Goal: Task Accomplishment & Management: Complete application form

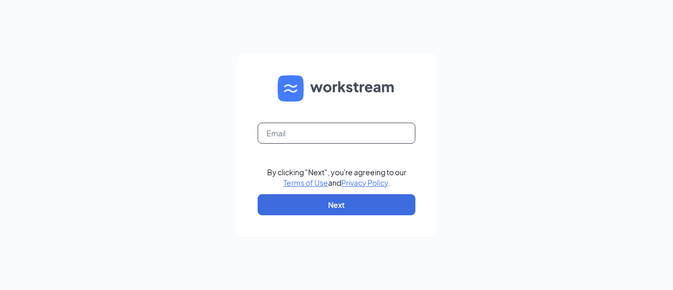
click at [292, 136] on input "text" at bounding box center [337, 133] width 158 height 21
type input "[EMAIL_ADDRESS][DOMAIN_NAME]"
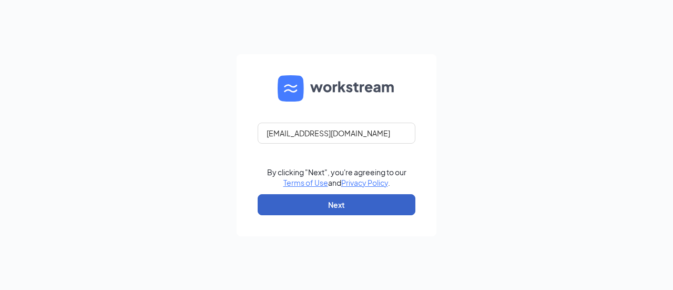
click at [325, 208] on button "Next" at bounding box center [337, 204] width 158 height 21
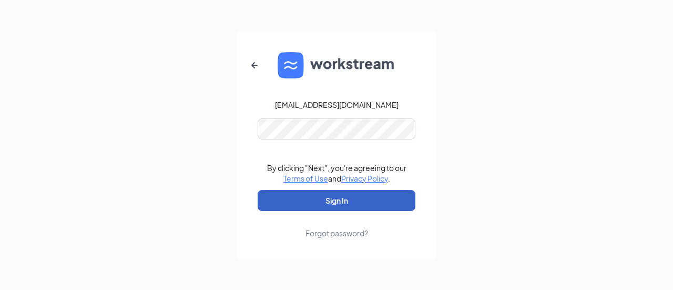
click at [319, 204] on button "Sign In" at bounding box center [337, 200] width 158 height 21
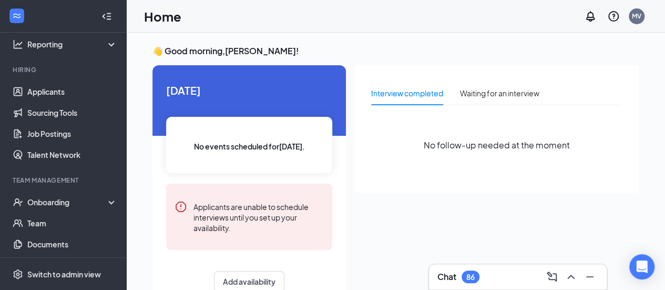
scroll to position [95, 0]
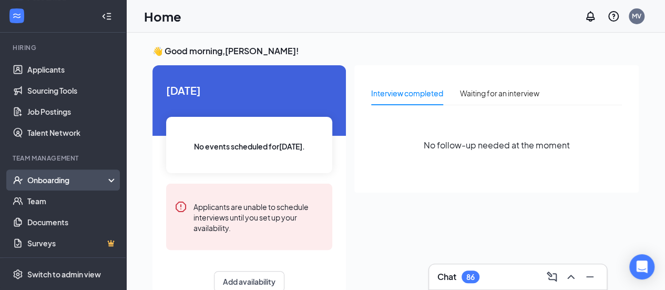
click at [52, 180] on div "Onboarding" at bounding box center [67, 180] width 81 height 11
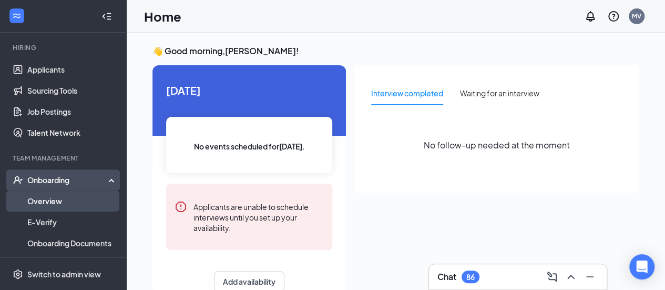
click at [38, 207] on link "Overview" at bounding box center [72, 200] width 90 height 21
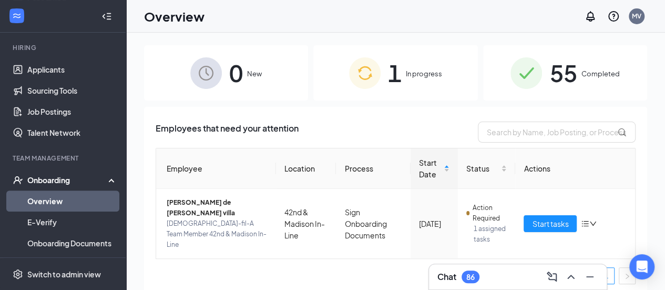
click at [388, 78] on span "1" at bounding box center [395, 73] width 14 height 36
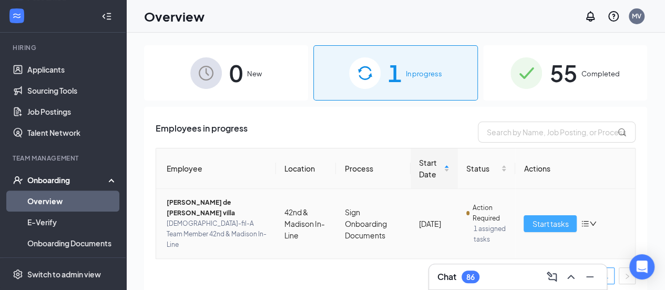
click at [548, 218] on span "Start tasks" at bounding box center [550, 224] width 36 height 12
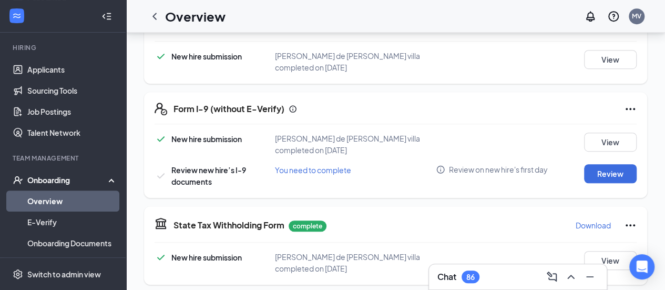
scroll to position [294, 0]
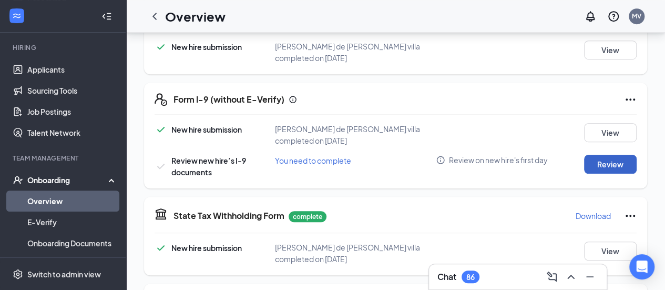
click at [604, 155] on button "Review" at bounding box center [610, 164] width 53 height 19
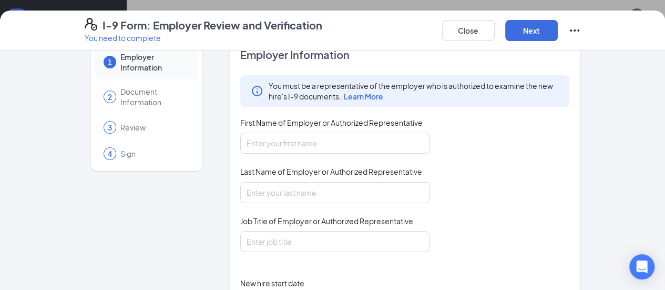
scroll to position [27, 0]
click at [286, 139] on input "First Name of Employer or Authorized Representative" at bounding box center [334, 143] width 189 height 21
type input "mariella"
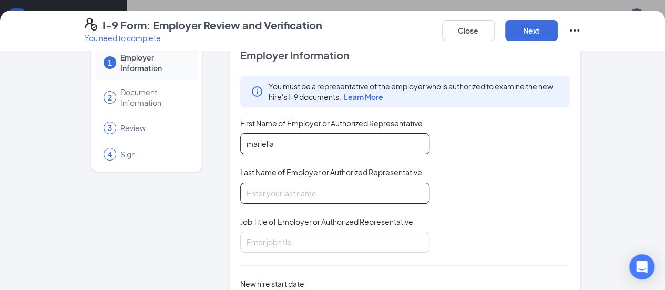
type input "victorio"
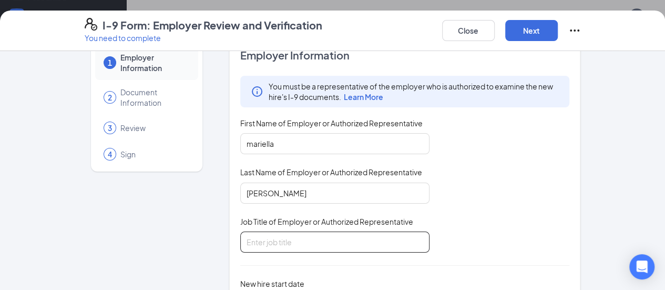
click at [273, 247] on input "Job Title of Employer or Authorized Representative" at bounding box center [334, 241] width 189 height 21
type input "Director"
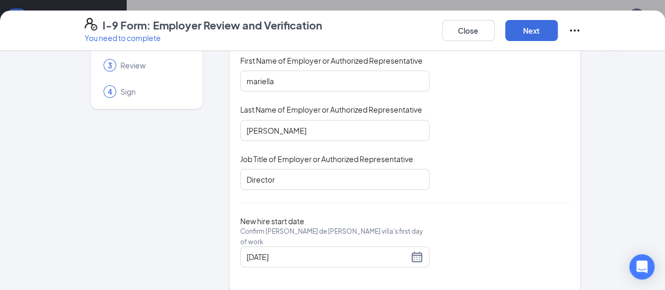
scroll to position [96, 0]
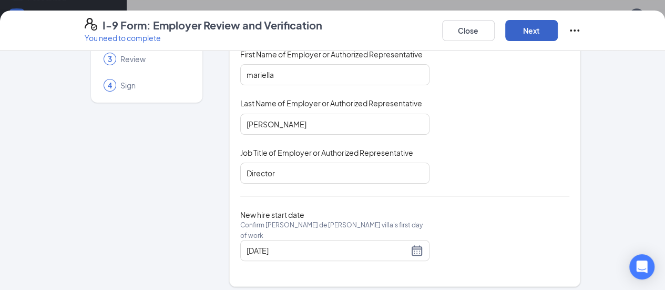
click at [558, 34] on button "Next" at bounding box center [532, 30] width 53 height 21
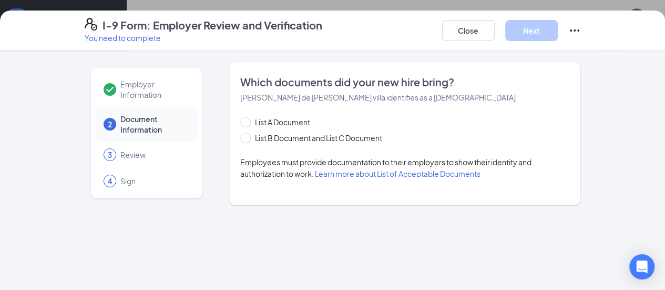
scroll to position [0, 0]
click at [251, 122] on span "List A Document" at bounding box center [283, 122] width 64 height 12
click at [248, 122] on input "List A Document" at bounding box center [243, 120] width 7 height 7
radio input "true"
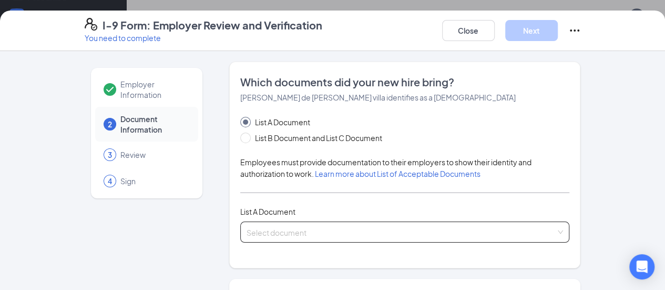
click at [557, 239] on span at bounding box center [402, 232] width 310 height 20
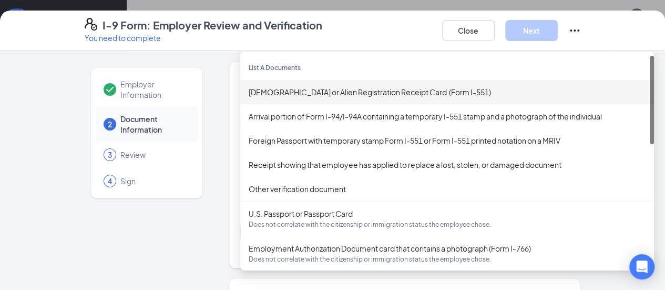
click at [325, 90] on div "Permanent Resident Card or Alien Registration Receipt Card (Form I-551)" at bounding box center [447, 92] width 397 height 12
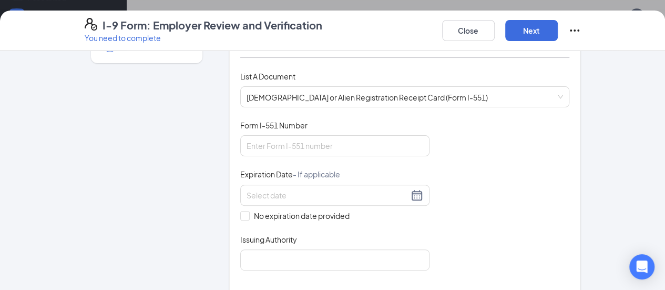
scroll to position [153, 0]
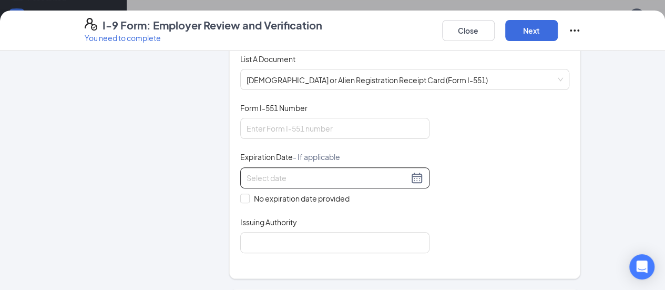
click at [391, 174] on div at bounding box center [335, 177] width 177 height 13
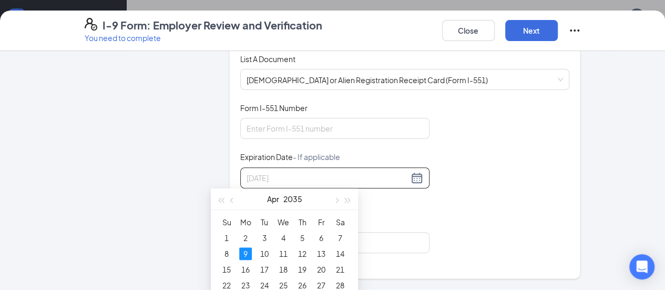
click at [247, 256] on div "9" at bounding box center [245, 253] width 13 height 13
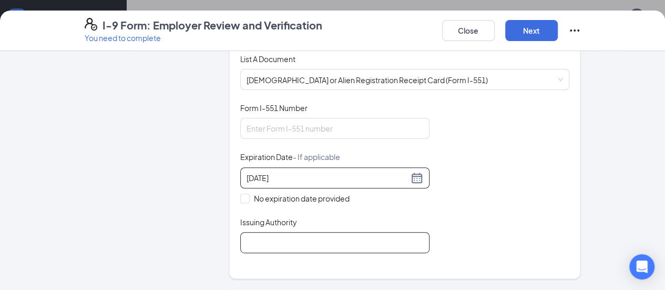
type input "04/09/2035"
click at [277, 238] on input "Issuing Authority" at bounding box center [334, 242] width 189 height 21
type input "United States"
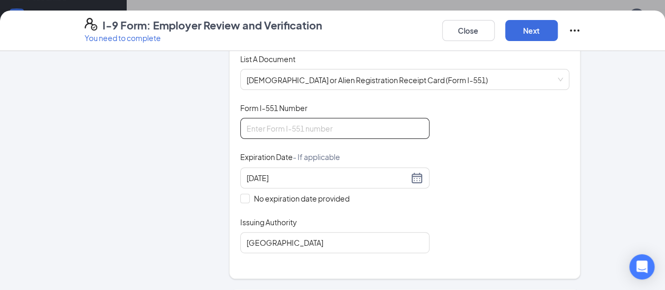
click at [268, 121] on input "Form I-551 Number" at bounding box center [334, 128] width 189 height 21
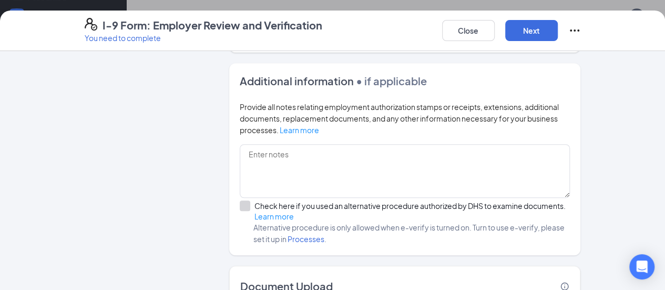
scroll to position [424, 0]
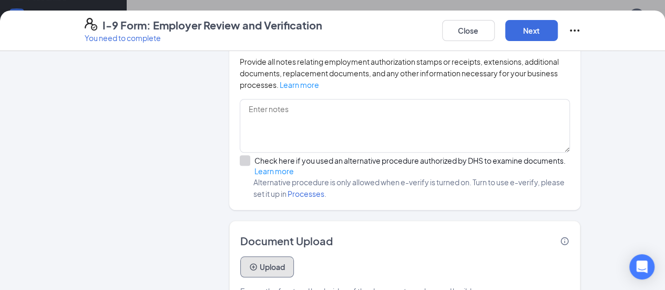
click at [241, 256] on button "Upload" at bounding box center [267, 266] width 54 height 21
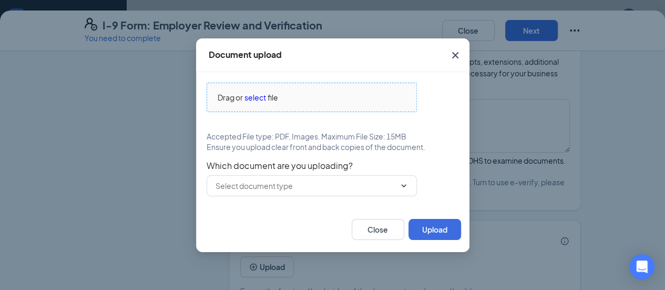
click at [254, 95] on span "select" at bounding box center [256, 98] width 22 height 12
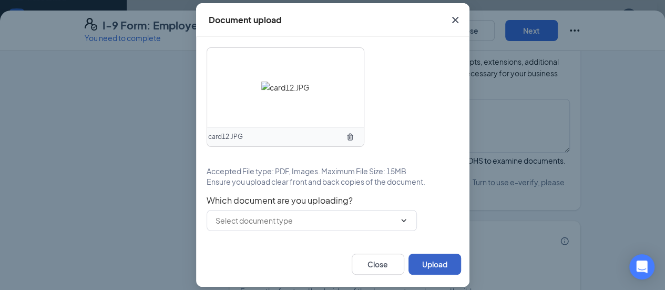
click at [444, 258] on button "Upload" at bounding box center [435, 264] width 53 height 21
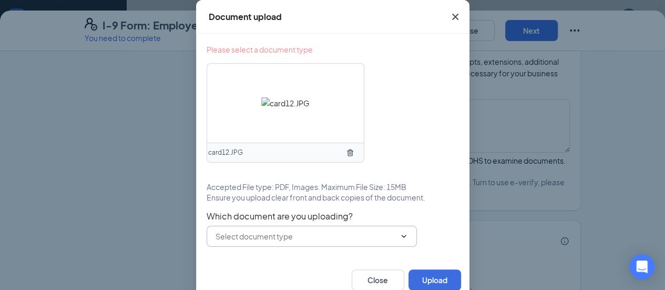
click at [312, 239] on input "text" at bounding box center [306, 236] width 180 height 12
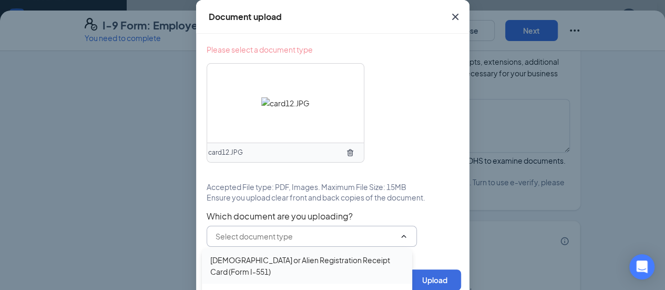
click at [275, 261] on div "Permanent Resident Card or Alien Registration Receipt Card (Form I-551)" at bounding box center [307, 265] width 194 height 23
type input "Permanent Resident Card or Alien Registration Receipt Card (Form I-551)"
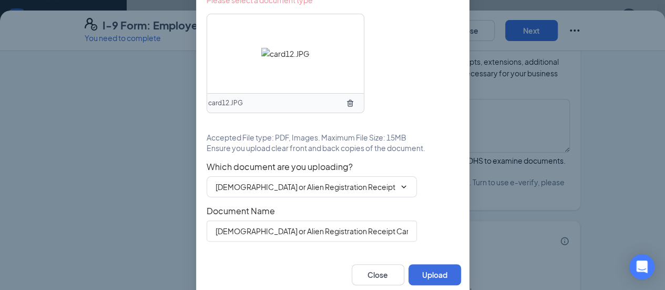
scroll to position [55, 0]
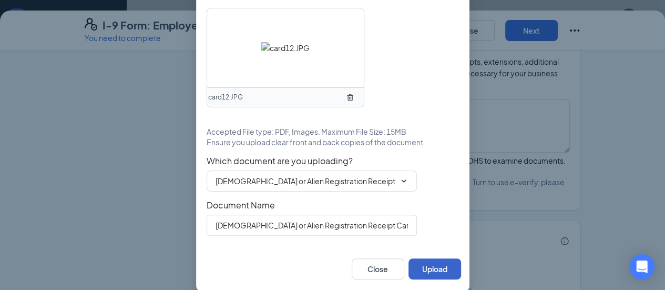
click at [436, 264] on button "Upload" at bounding box center [435, 268] width 53 height 21
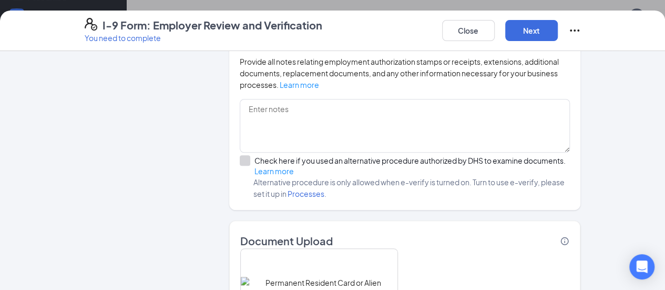
scroll to position [523, 0]
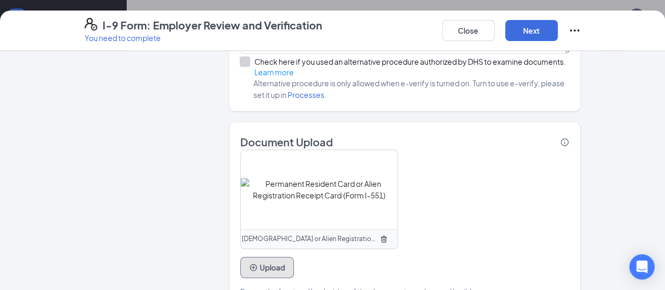
click at [240, 257] on button "Upload" at bounding box center [267, 267] width 54 height 21
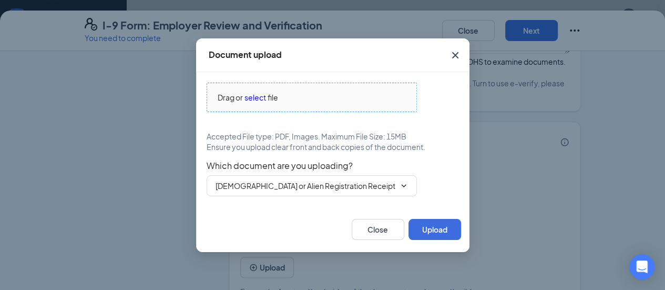
click at [249, 100] on span "select" at bounding box center [256, 98] width 22 height 12
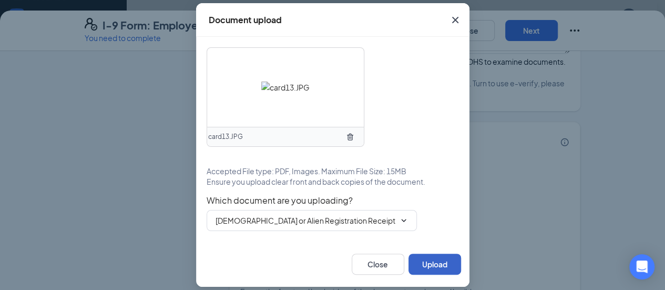
click at [430, 272] on button "Upload" at bounding box center [435, 264] width 53 height 21
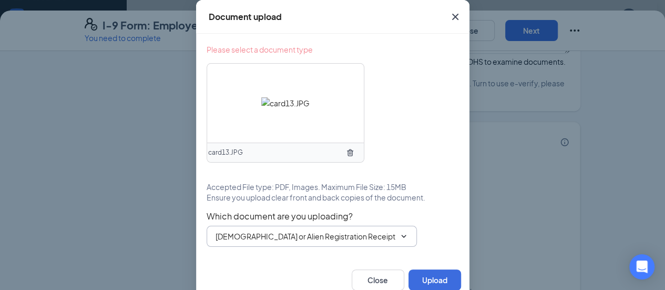
click at [392, 232] on span "Permanent Resident Card or Alien Registration Receipt Card (Form I-551)" at bounding box center [312, 236] width 210 height 21
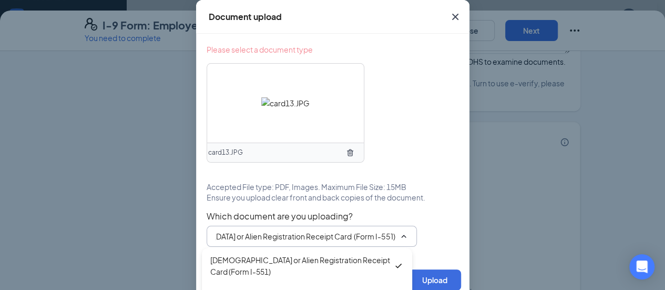
scroll to position [0, 0]
click at [392, 232] on span "Permanent Resident Card or Alien Registration Receipt Card (Form I-551)" at bounding box center [312, 236] width 210 height 21
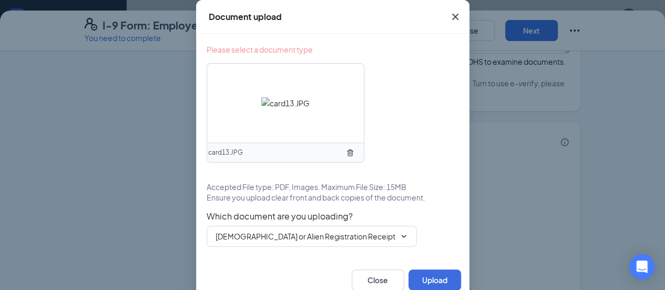
scroll to position [12, 0]
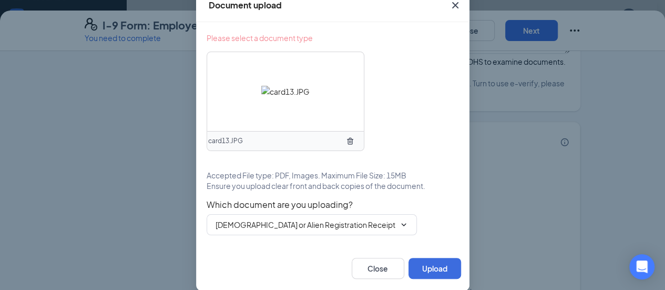
click at [290, 248] on div "Close Upload" at bounding box center [333, 268] width 274 height 45
click at [282, 226] on input "Permanent Resident Card or Alien Registration Receipt Card (Form I-551)" at bounding box center [306, 225] width 180 height 12
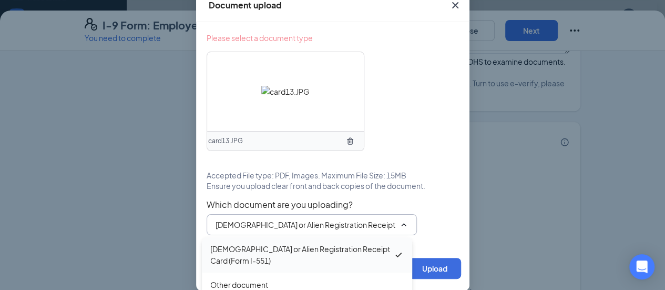
click at [245, 258] on div "Permanent Resident Card or Alien Registration Receipt Card (Form I-551)" at bounding box center [301, 254] width 183 height 23
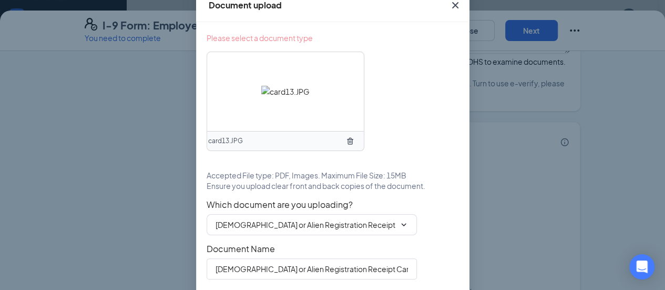
scroll to position [55, 0]
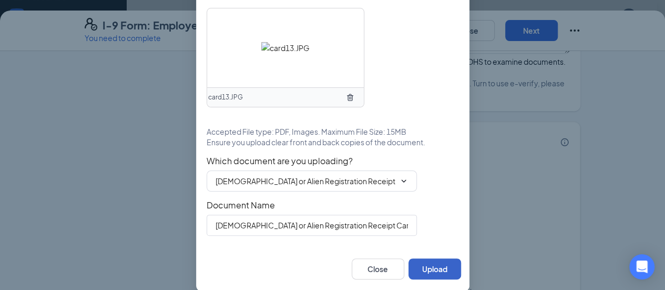
click at [428, 275] on button "Upload" at bounding box center [435, 268] width 53 height 21
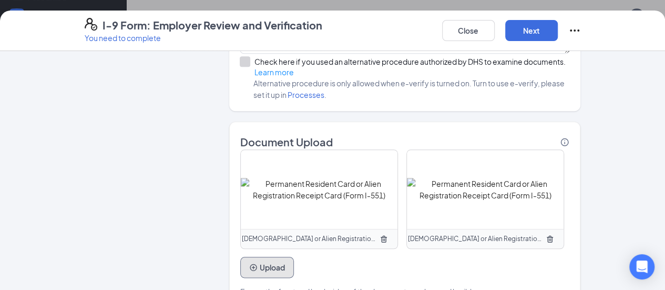
scroll to position [0, 0]
click at [558, 33] on button "Next" at bounding box center [532, 30] width 53 height 21
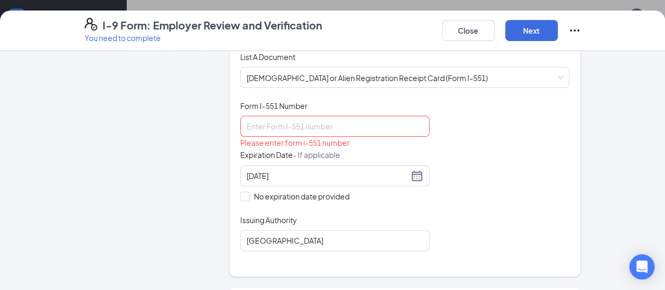
scroll to position [154, 0]
click at [245, 131] on input "Form I-551 Number" at bounding box center [334, 127] width 189 height 21
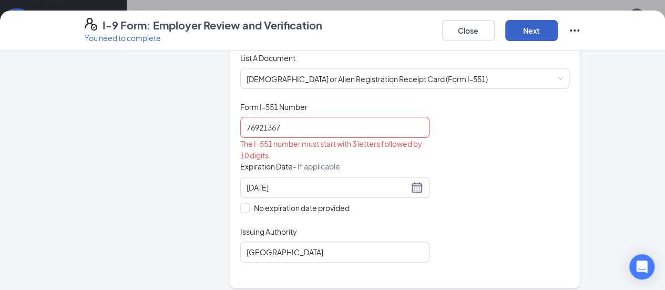
click at [558, 36] on button "Next" at bounding box center [532, 30] width 53 height 21
click at [240, 125] on input "76921367" at bounding box center [334, 127] width 189 height 21
type input "IOE76921367"
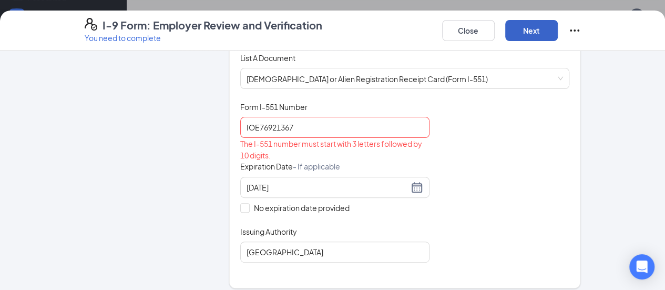
click at [558, 27] on button "Next" at bounding box center [532, 30] width 53 height 21
